Goal: Information Seeking & Learning: Learn about a topic

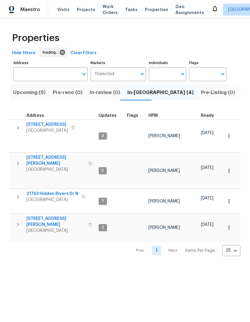
click at [41, 96] on span "Upcoming (9)" at bounding box center [29, 92] width 32 height 8
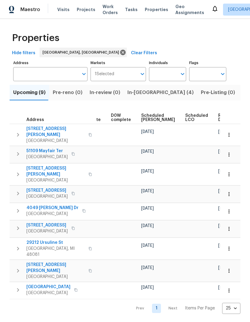
scroll to position [0, 151]
click at [143, 115] on span "Scheduled [PERSON_NAME]" at bounding box center [158, 117] width 34 height 8
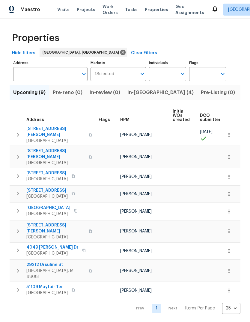
click at [152, 7] on span "Properties" at bounding box center [156, 10] width 23 height 6
click at [138, 95] on span "In-[GEOGRAPHIC_DATA] (4)" at bounding box center [160, 92] width 66 height 8
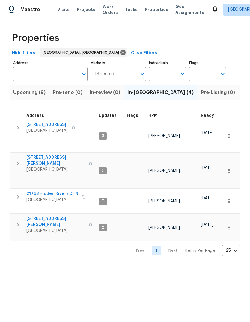
click at [52, 154] on span "[STREET_ADDRESS][PERSON_NAME]" at bounding box center [55, 160] width 58 height 12
